Goal: Navigation & Orientation: Find specific page/section

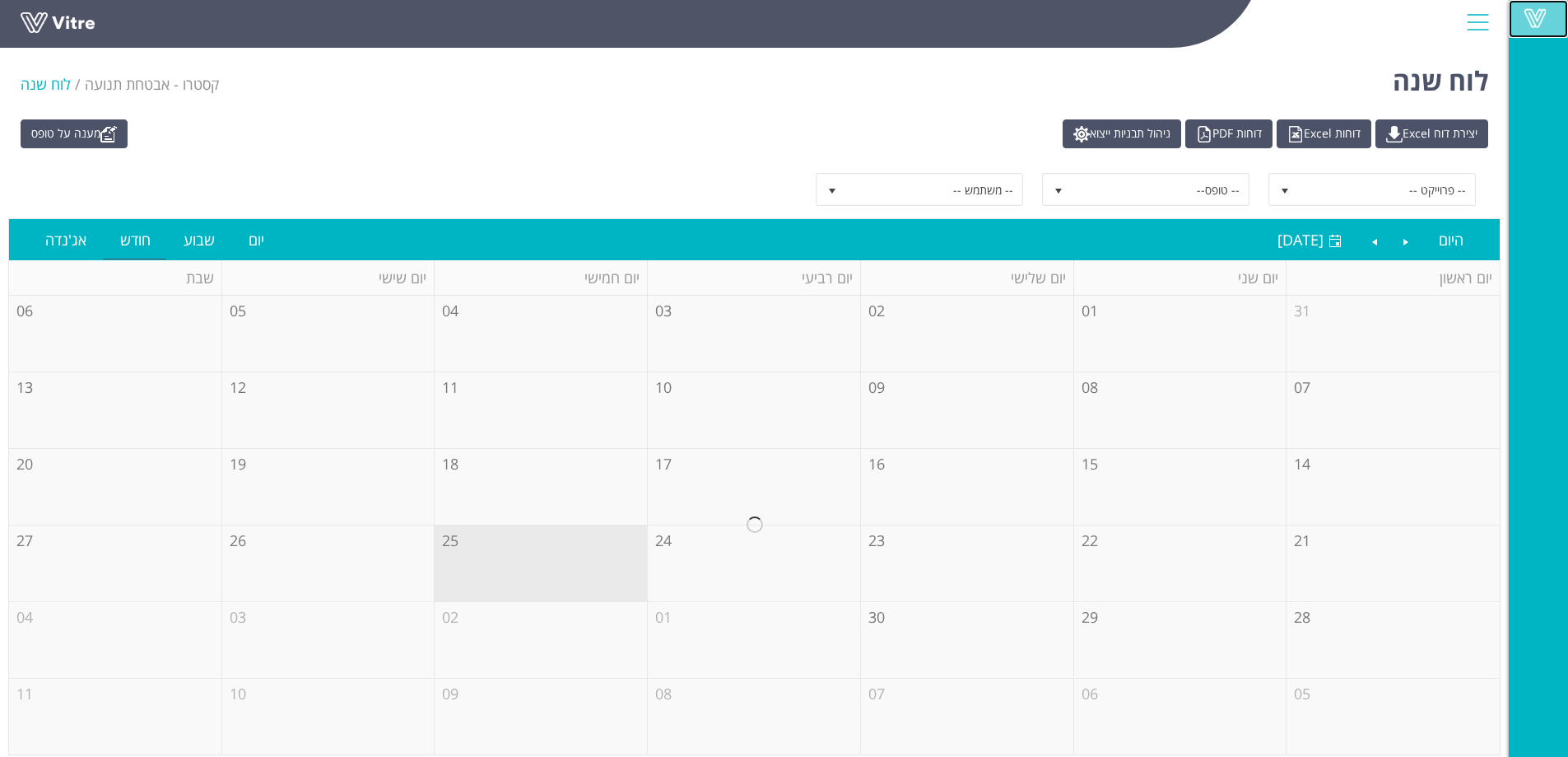
click at [1530, 31] on link "Vitre" at bounding box center [1539, 18] width 60 height 38
click at [1527, 29] on link "Vitre" at bounding box center [1539, 18] width 60 height 38
click at [1539, 9] on span at bounding box center [1535, 18] width 41 height 20
